Goal: Task Accomplishment & Management: Manage account settings

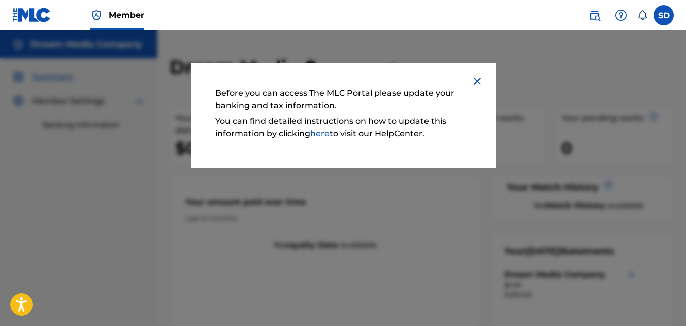
click at [475, 80] on img at bounding box center [477, 81] width 12 height 12
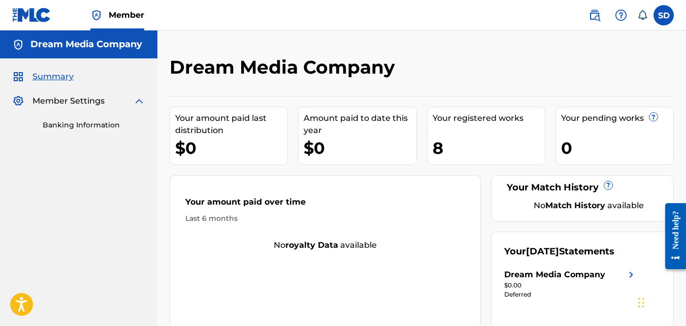
click at [141, 103] on img at bounding box center [139, 101] width 12 height 12
click at [137, 101] on img at bounding box center [139, 101] width 12 height 12
click at [74, 128] on link "Banking Information" at bounding box center [94, 125] width 103 height 11
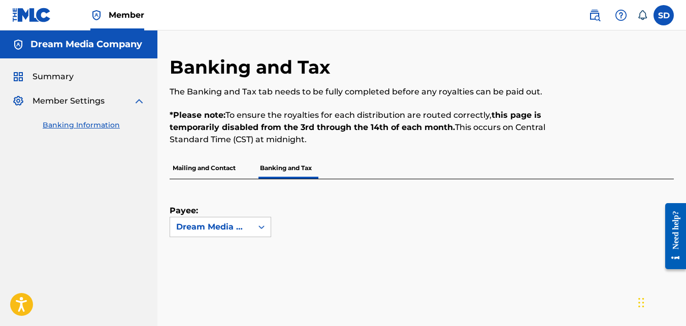
click at [103, 127] on link "Banking Information" at bounding box center [94, 125] width 103 height 11
click at [211, 169] on p "Mailing and Contact" at bounding box center [204, 167] width 69 height 21
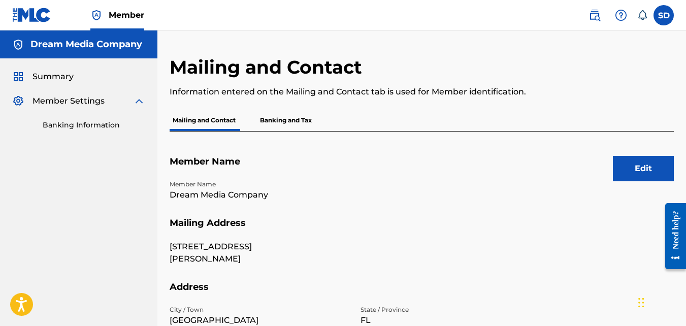
click at [301, 121] on p "Banking and Tax" at bounding box center [286, 120] width 58 height 21
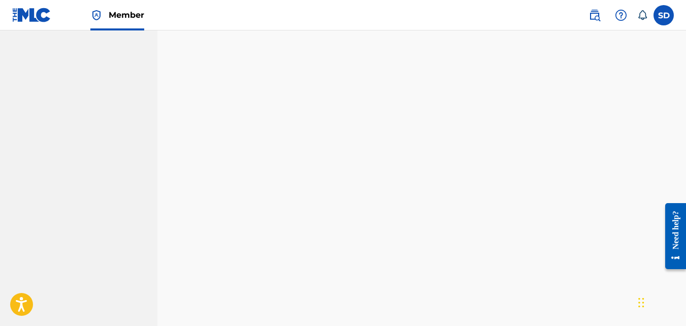
scroll to position [458, 0]
drag, startPoint x: 689, startPoint y: 116, endPoint x: 14, endPoint y: 2, distance: 684.4
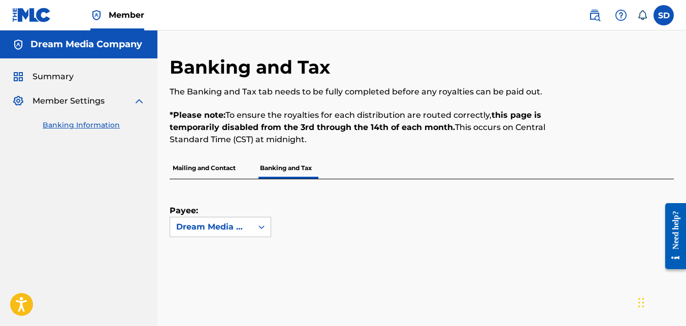
drag, startPoint x: 684, startPoint y: 72, endPoint x: 689, endPoint y: 120, distance: 49.0
click at [685, 120] on html "Accessibility Screen-Reader Guide, Feedback, and Issue Reporting | New window C…" at bounding box center [343, 163] width 686 height 326
drag, startPoint x: 685, startPoint y: 69, endPoint x: 689, endPoint y: 105, distance: 36.3
click at [685, 104] on html "Accessibility Screen-Reader Guide, Feedback, and Issue Reporting | New window C…" at bounding box center [343, 163] width 686 height 326
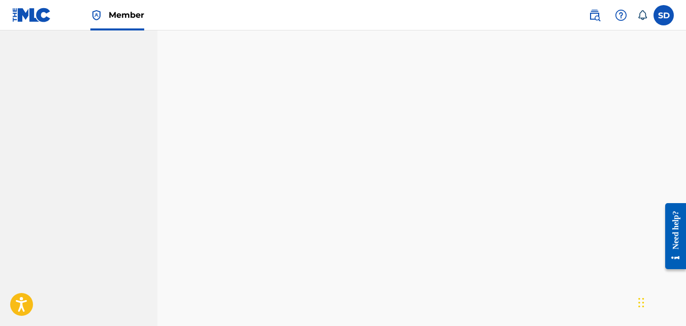
scroll to position [760, 0]
drag, startPoint x: 686, startPoint y: 170, endPoint x: 0, endPoint y: 34, distance: 699.8
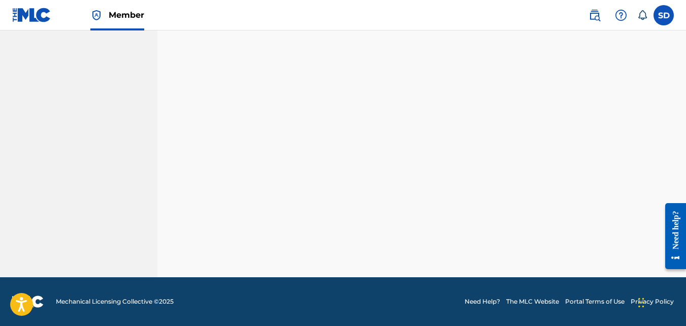
scroll to position [312, 0]
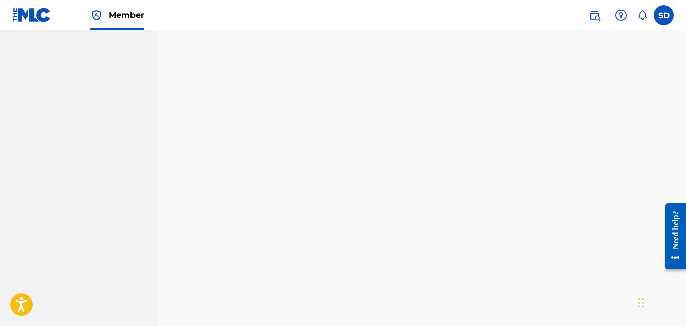
drag, startPoint x: 685, startPoint y: 92, endPoint x: 689, endPoint y: 112, distance: 19.5
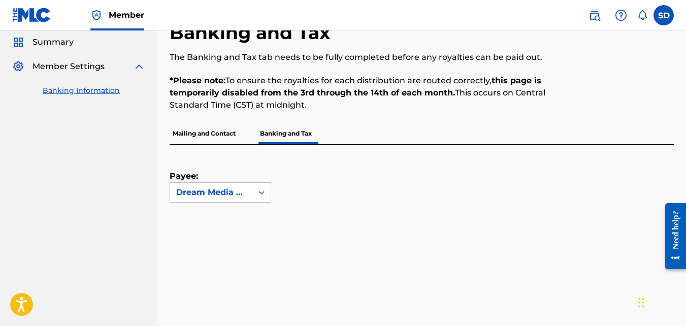
scroll to position [0, 0]
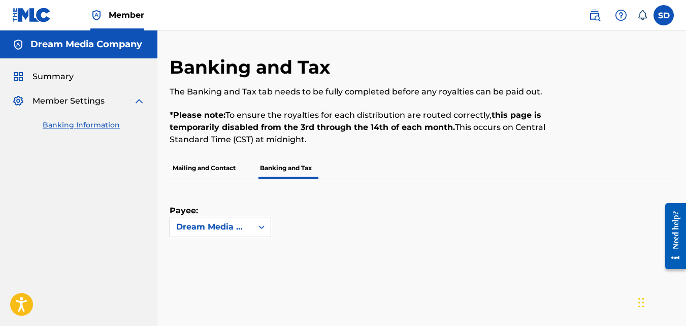
click at [65, 78] on span "Summary" at bounding box center [52, 77] width 41 height 12
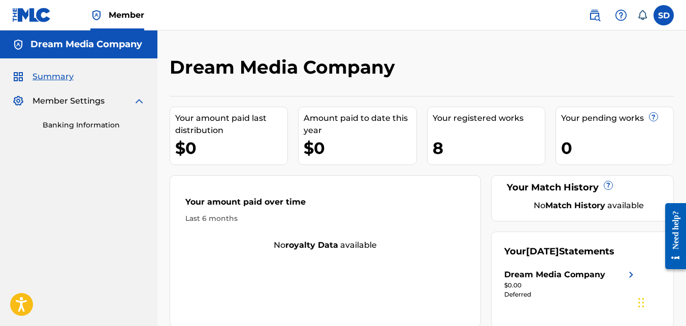
click at [559, 146] on div "Your pending works ? 0" at bounding box center [614, 136] width 118 height 58
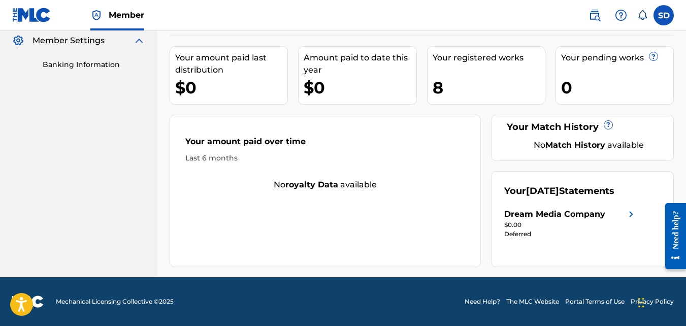
click at [630, 220] on img at bounding box center [631, 214] width 12 height 12
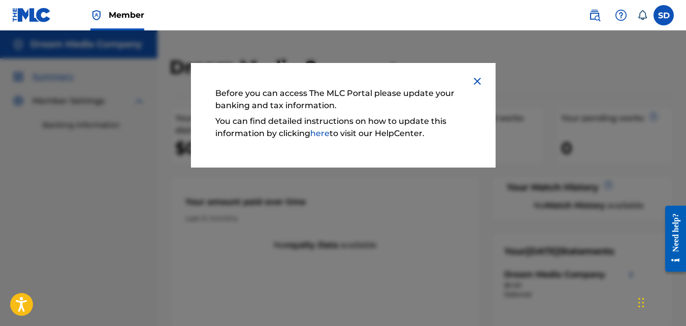
click at [474, 83] on img at bounding box center [477, 81] width 12 height 12
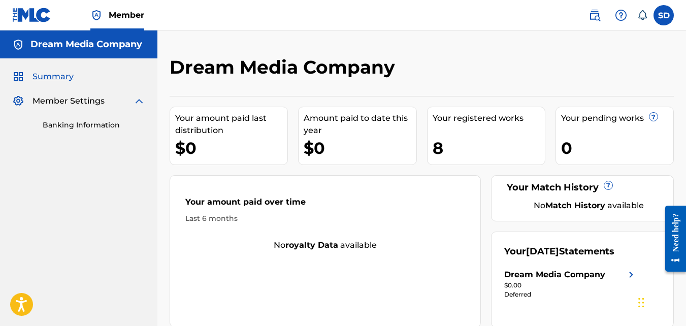
click at [141, 102] on img at bounding box center [139, 101] width 12 height 12
